Goal: Task Accomplishment & Management: Manage account settings

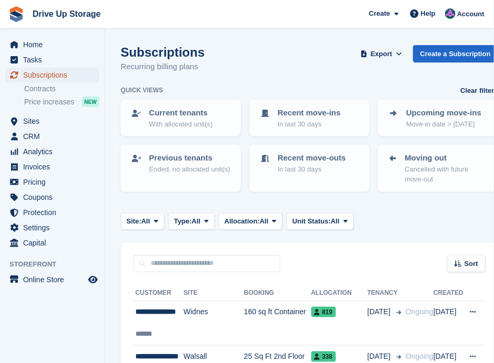
click at [60, 78] on span "Subscriptions" at bounding box center [54, 75] width 63 height 15
click at [56, 73] on span "Subscriptions" at bounding box center [54, 75] width 63 height 15
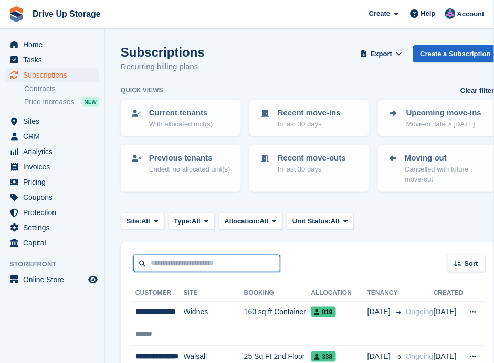
click at [209, 257] on input "text" at bounding box center [206, 263] width 147 height 17
type input "**********"
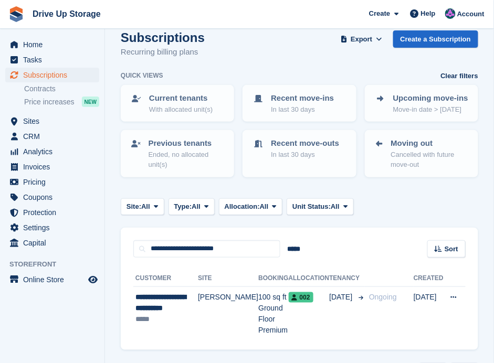
scroll to position [34, 0]
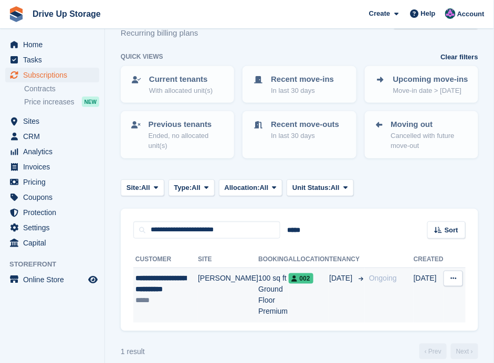
click at [258, 277] on td "100 sq ft Ground Floor Premium" at bounding box center [273, 294] width 30 height 55
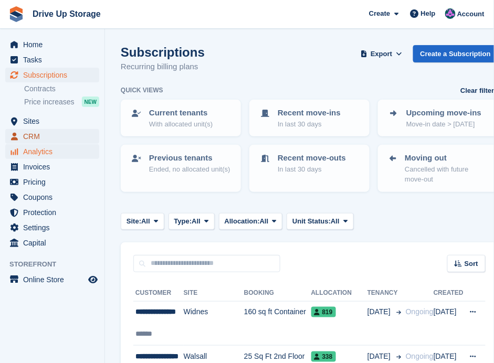
drag, startPoint x: 36, startPoint y: 137, endPoint x: 38, endPoint y: 145, distance: 8.0
click at [36, 137] on span "CRM" at bounding box center [54, 136] width 63 height 15
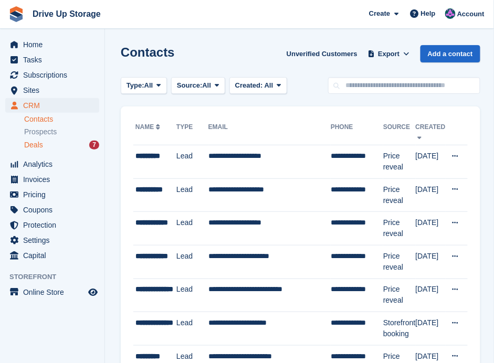
click at [37, 143] on span "Deals" at bounding box center [33, 145] width 19 height 10
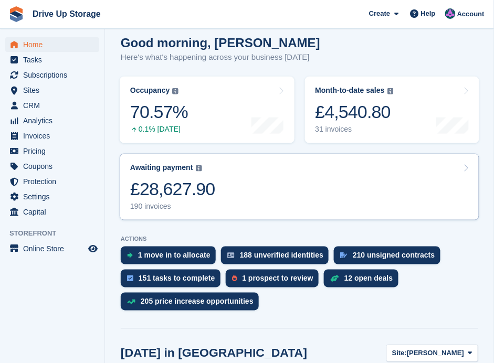
scroll to position [140, 0]
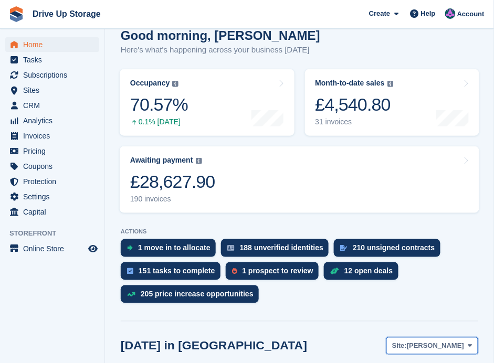
drag, startPoint x: 469, startPoint y: 332, endPoint x: 462, endPoint y: 332, distance: 7.3
click at [469, 342] on icon at bounding box center [470, 345] width 4 height 7
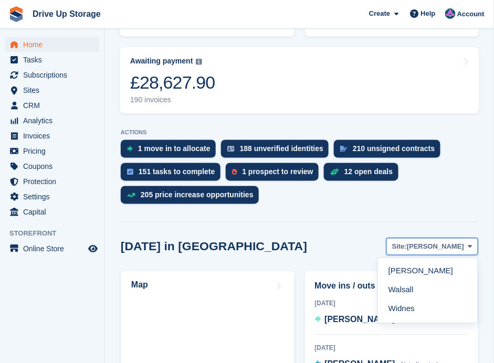
scroll to position [280, 0]
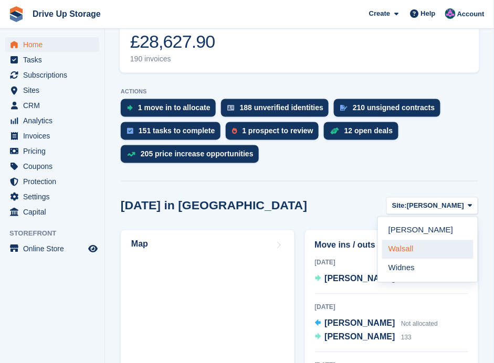
click at [405, 240] on link "Walsall" at bounding box center [427, 249] width 91 height 19
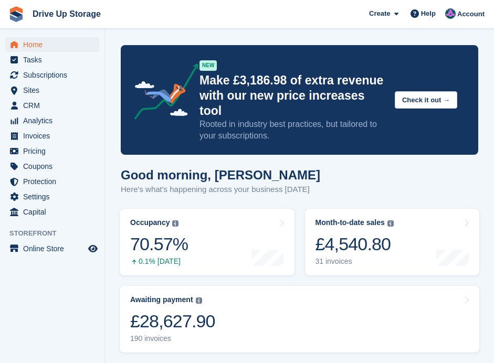
scroll to position [140, 0]
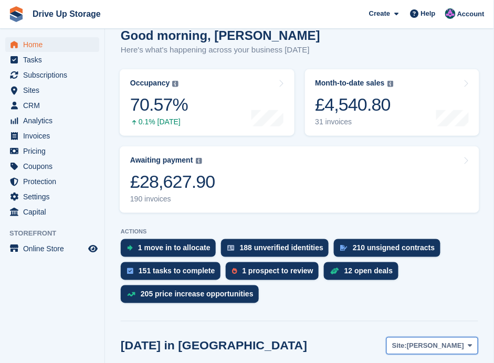
click at [471, 342] on icon at bounding box center [470, 345] width 4 height 7
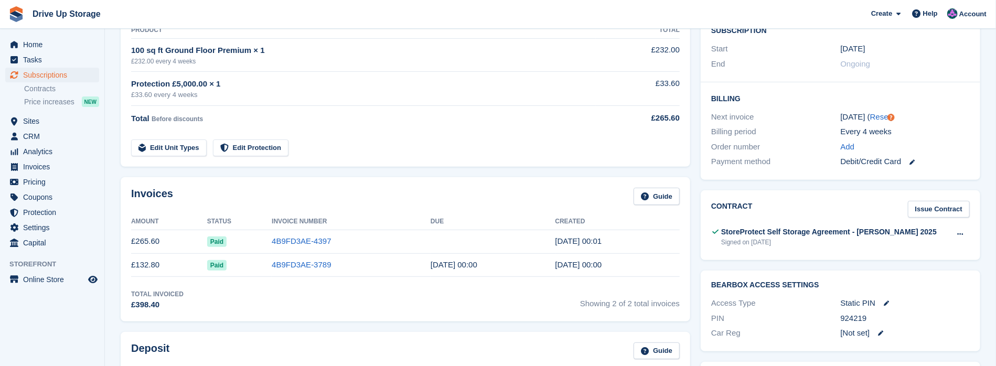
scroll to position [226, 0]
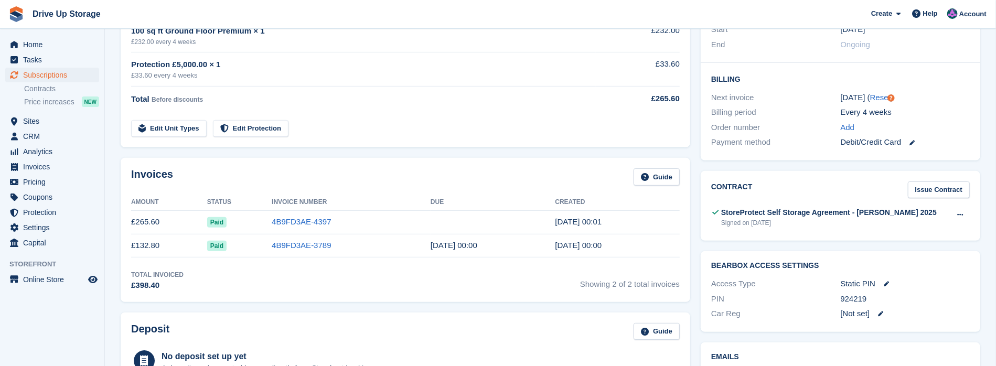
click at [493, 136] on link at bounding box center [908, 142] width 14 height 12
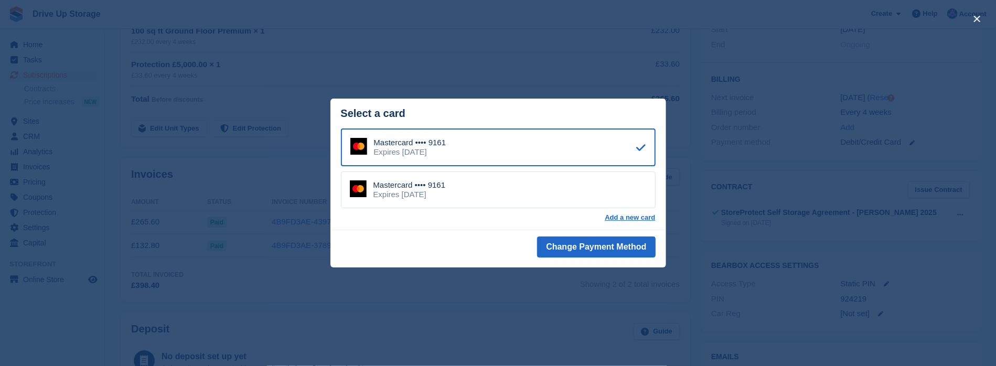
click at [372, 143] on div "Mastercard •••• 9161 Expires [DATE]" at bounding box center [398, 147] width 96 height 19
click at [493, 23] on button "close" at bounding box center [977, 18] width 17 height 17
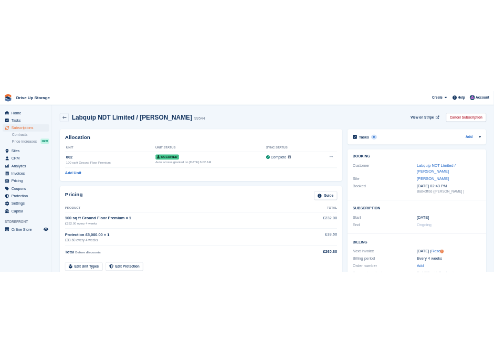
scroll to position [0, 0]
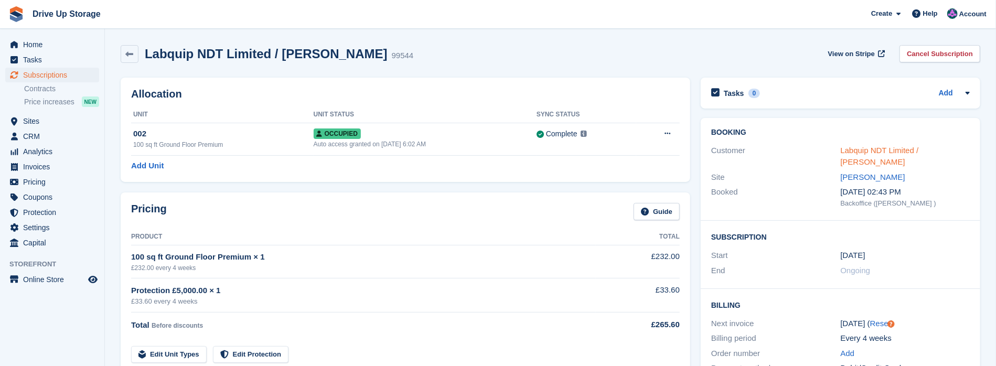
click at [493, 147] on link "Labquip NDT Limited / [PERSON_NAME]" at bounding box center [880, 156] width 78 height 21
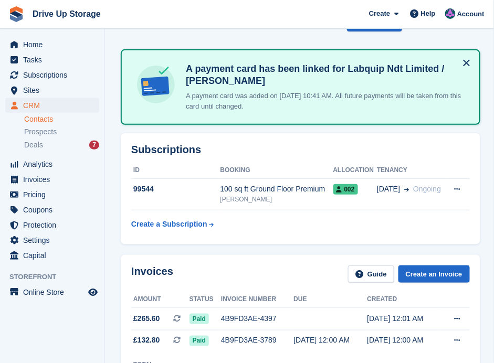
scroll to position [70, 0]
